Goal: Task Accomplishment & Management: Manage account settings

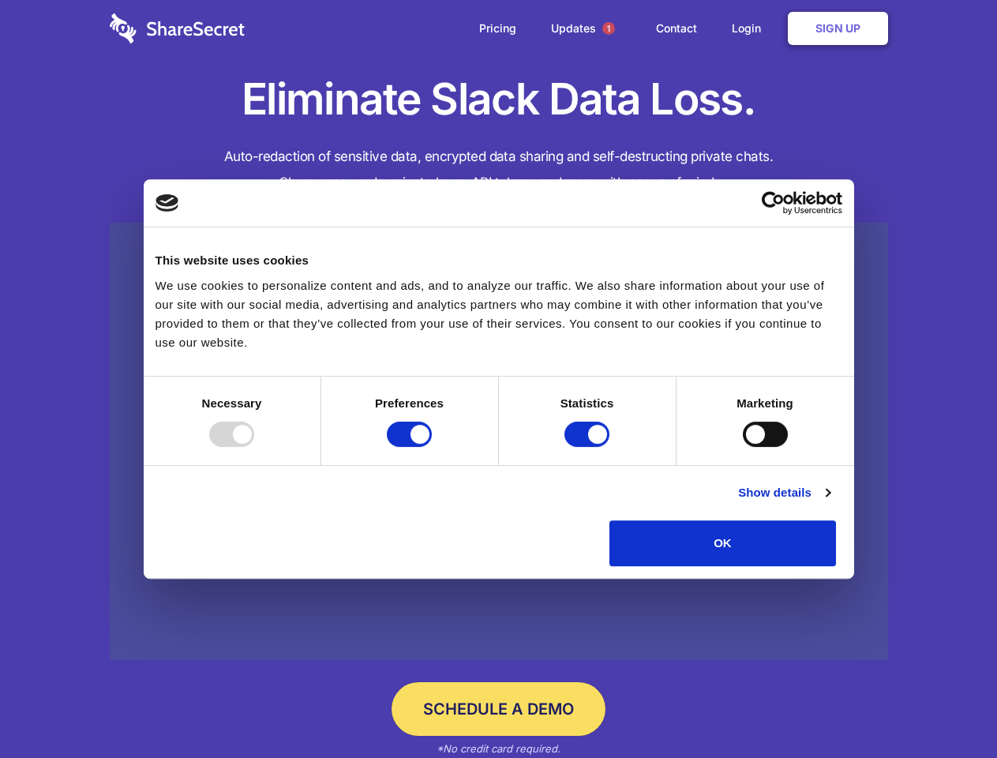
click at [254, 447] on div at bounding box center [231, 433] width 45 height 25
click at [432, 447] on input "Preferences" at bounding box center [409, 433] width 45 height 25
checkbox input "false"
click at [589, 447] on input "Statistics" at bounding box center [586, 433] width 45 height 25
checkbox input "false"
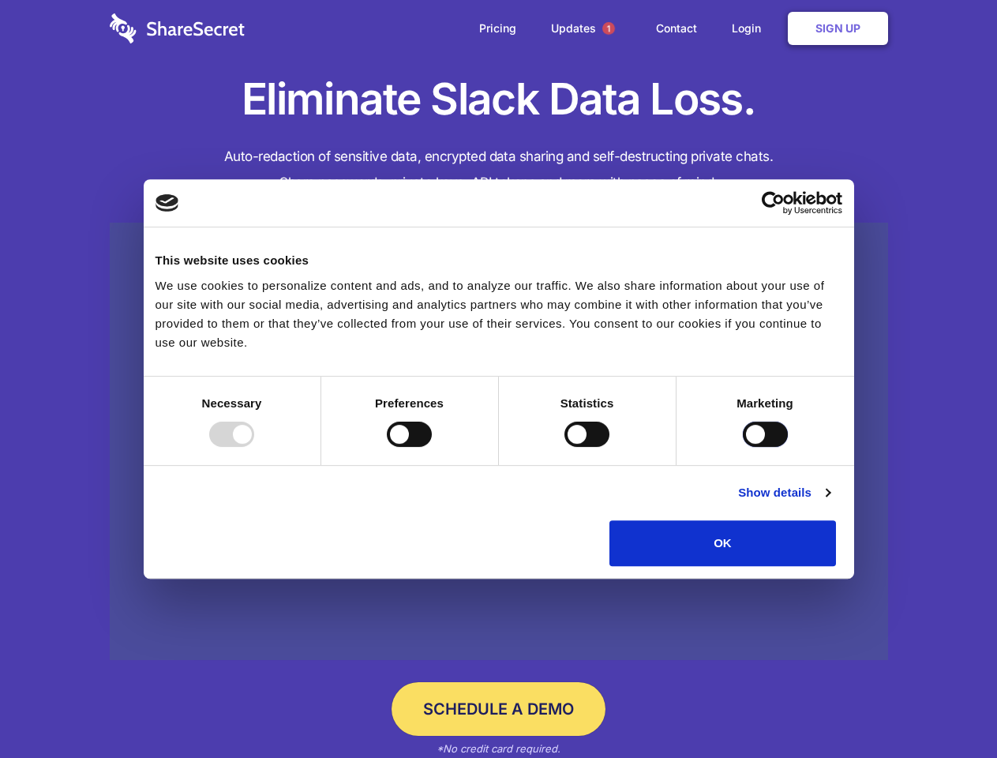
click at [743, 447] on input "Marketing" at bounding box center [765, 433] width 45 height 25
checkbox input "true"
